Goal: Subscribe to service/newsletter

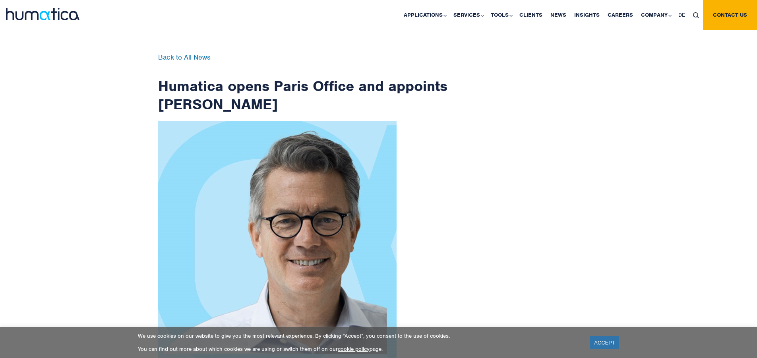
scroll to position [1267, 0]
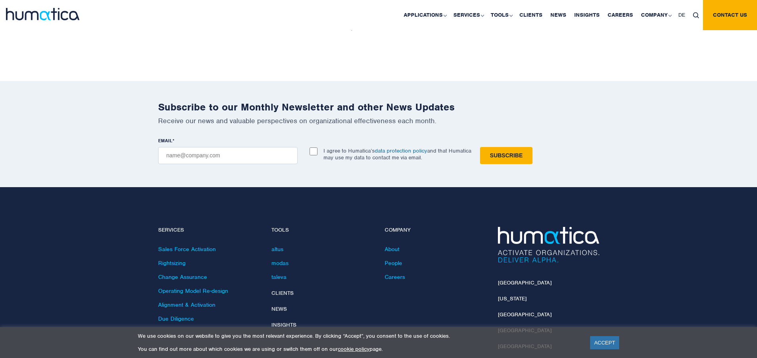
checkbox input "true"
type input "[EMAIL_ADDRESS][DOMAIN_NAME]"
click at [480, 147] on input "Subscribe" at bounding box center [506, 155] width 52 height 17
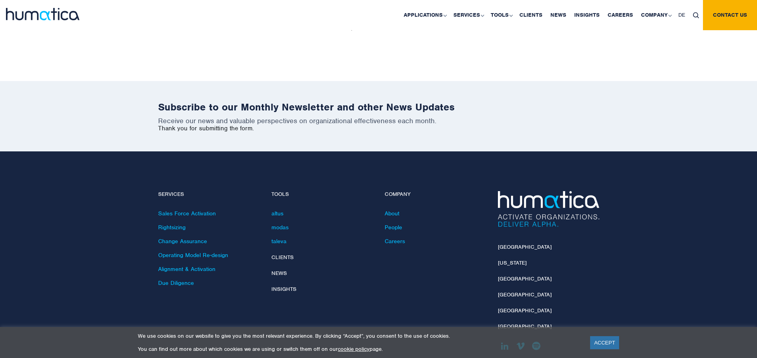
scroll to position [1231, 0]
